Goal: Information Seeking & Learning: Learn about a topic

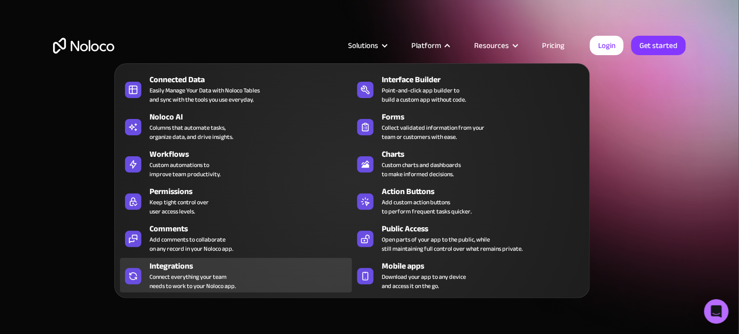
click at [241, 269] on div "Integrations" at bounding box center [253, 266] width 207 height 12
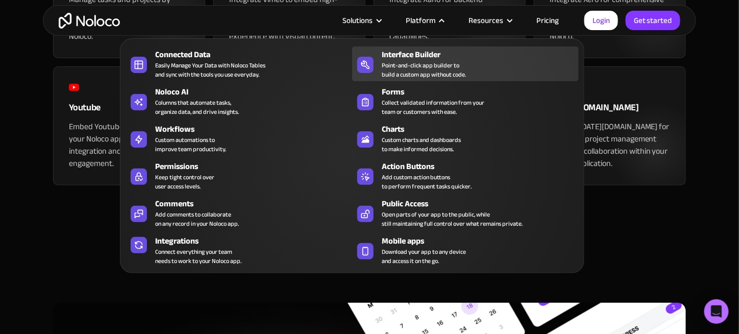
scroll to position [1123, 0]
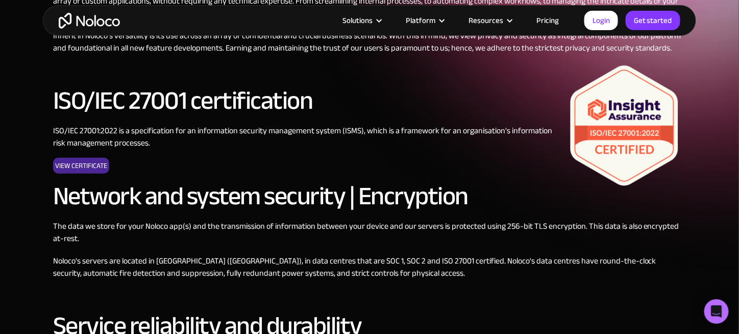
scroll to position [153, 0]
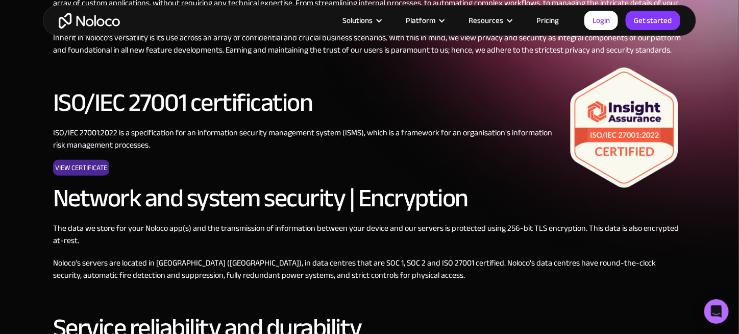
click at [98, 167] on link "View Certificate" at bounding box center [81, 168] width 56 height 16
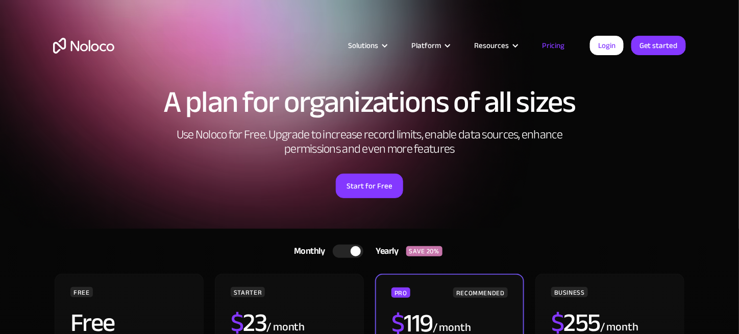
click at [552, 47] on link "Pricing" at bounding box center [553, 45] width 48 height 13
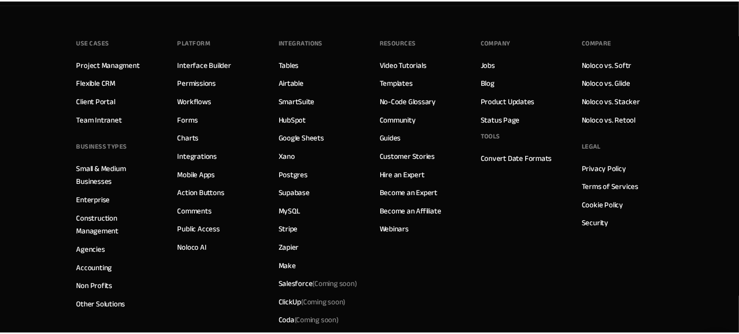
scroll to position [5181, 0]
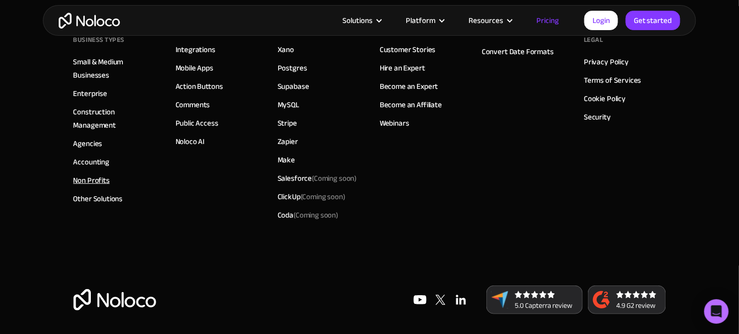
click at [86, 175] on link "Non Profits" at bounding box center [91, 179] width 36 height 13
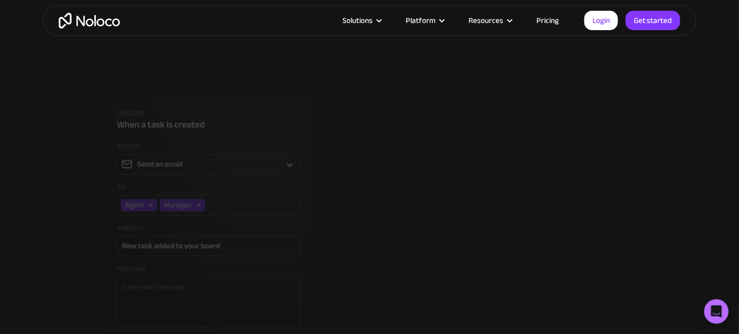
click at [124, 173] on img at bounding box center [208, 216] width 311 height 242
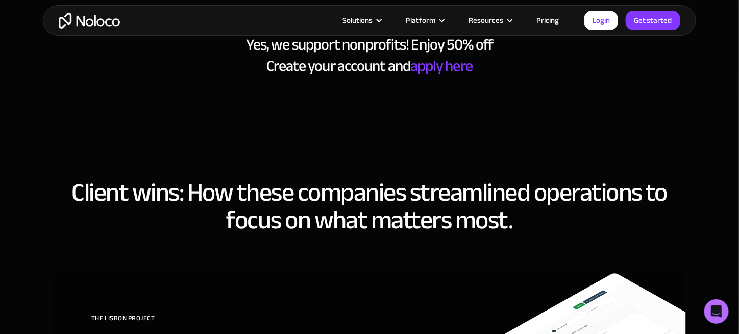
scroll to position [3521, 0]
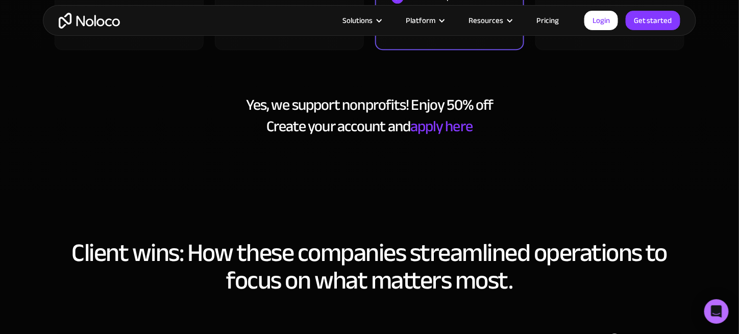
click at [446, 122] on link "apply here" at bounding box center [441, 126] width 62 height 29
